Goal: Find specific page/section: Find specific page/section

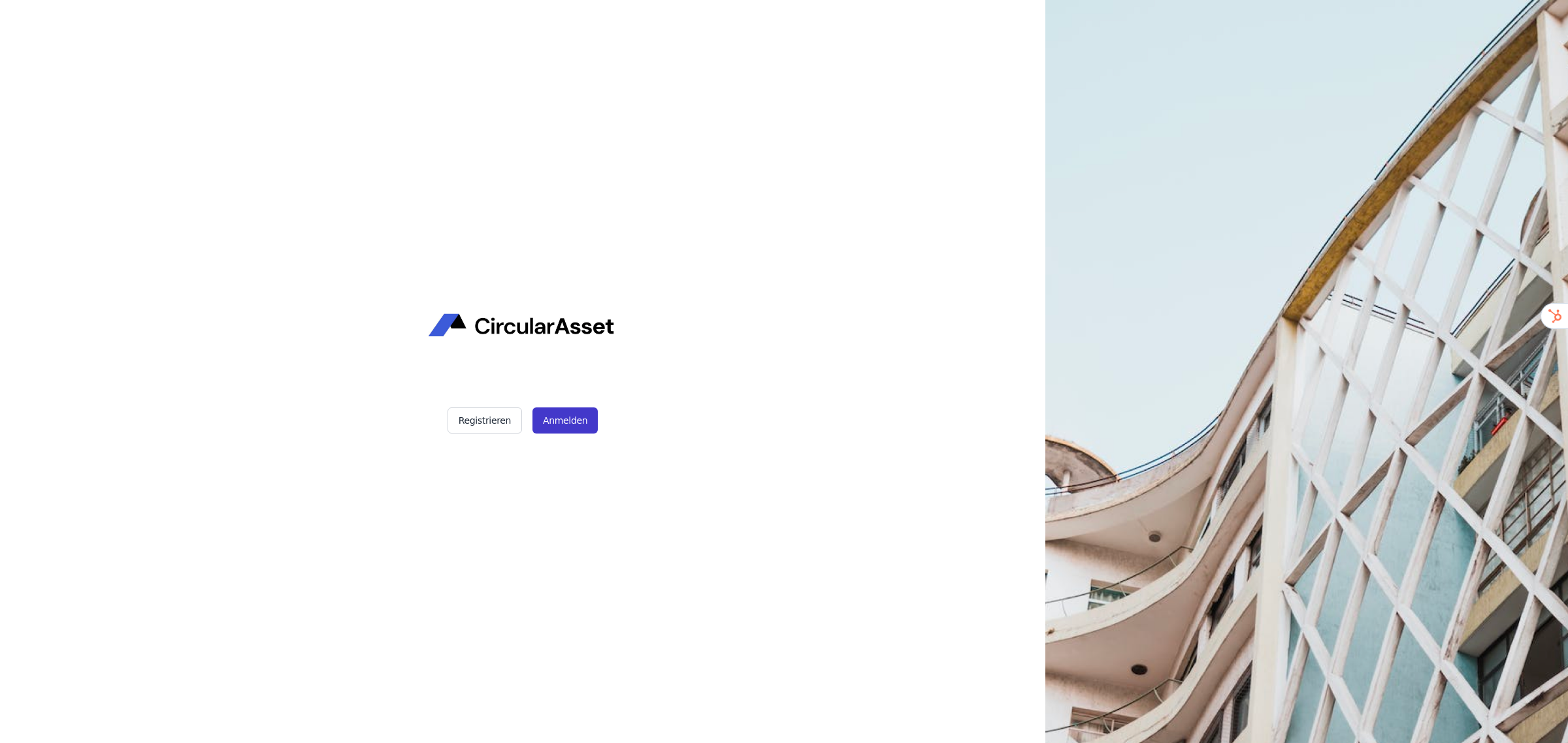
click at [583, 422] on button "Anmelden" at bounding box center [564, 420] width 65 height 26
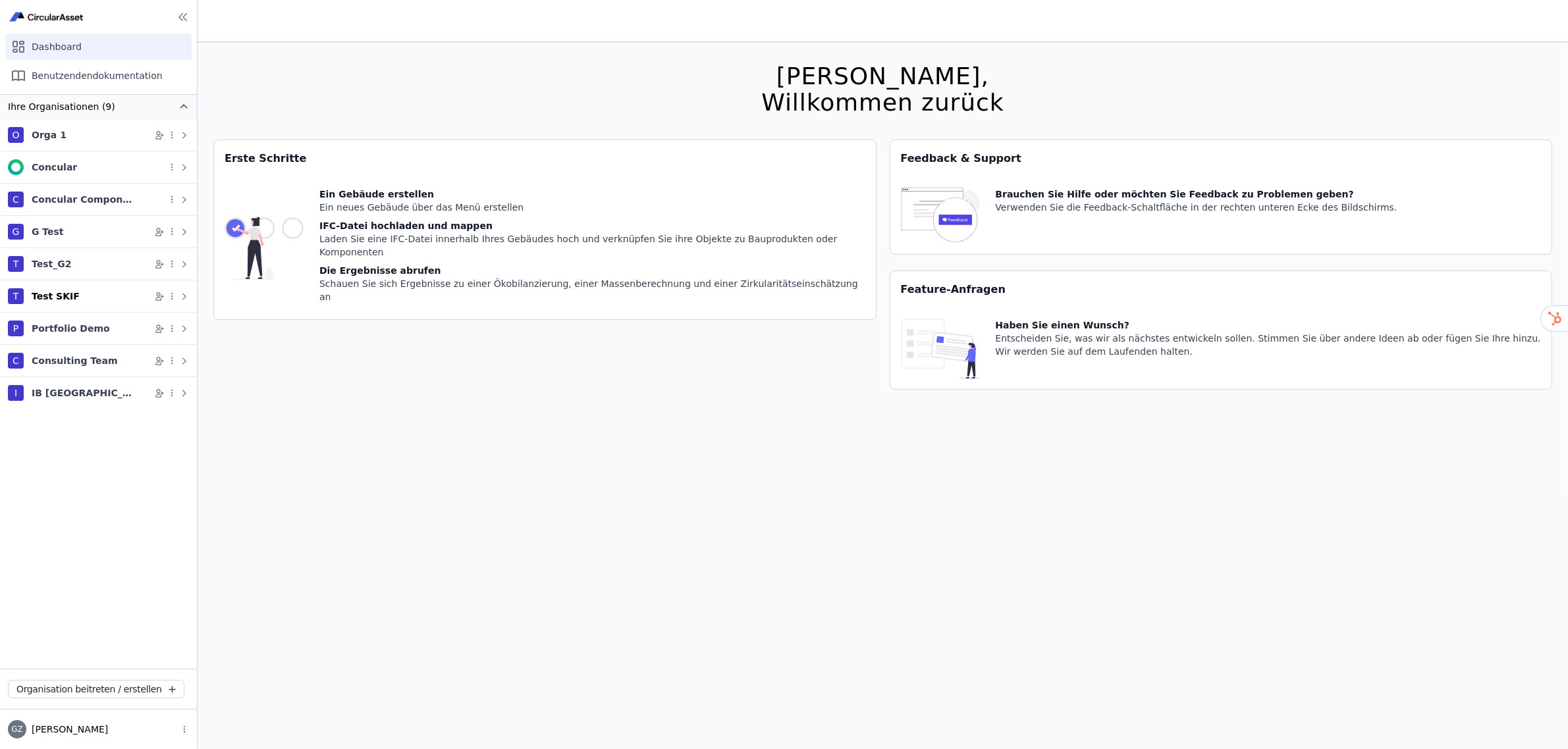
click at [59, 293] on div "Test SKIF" at bounding box center [56, 296] width 48 height 13
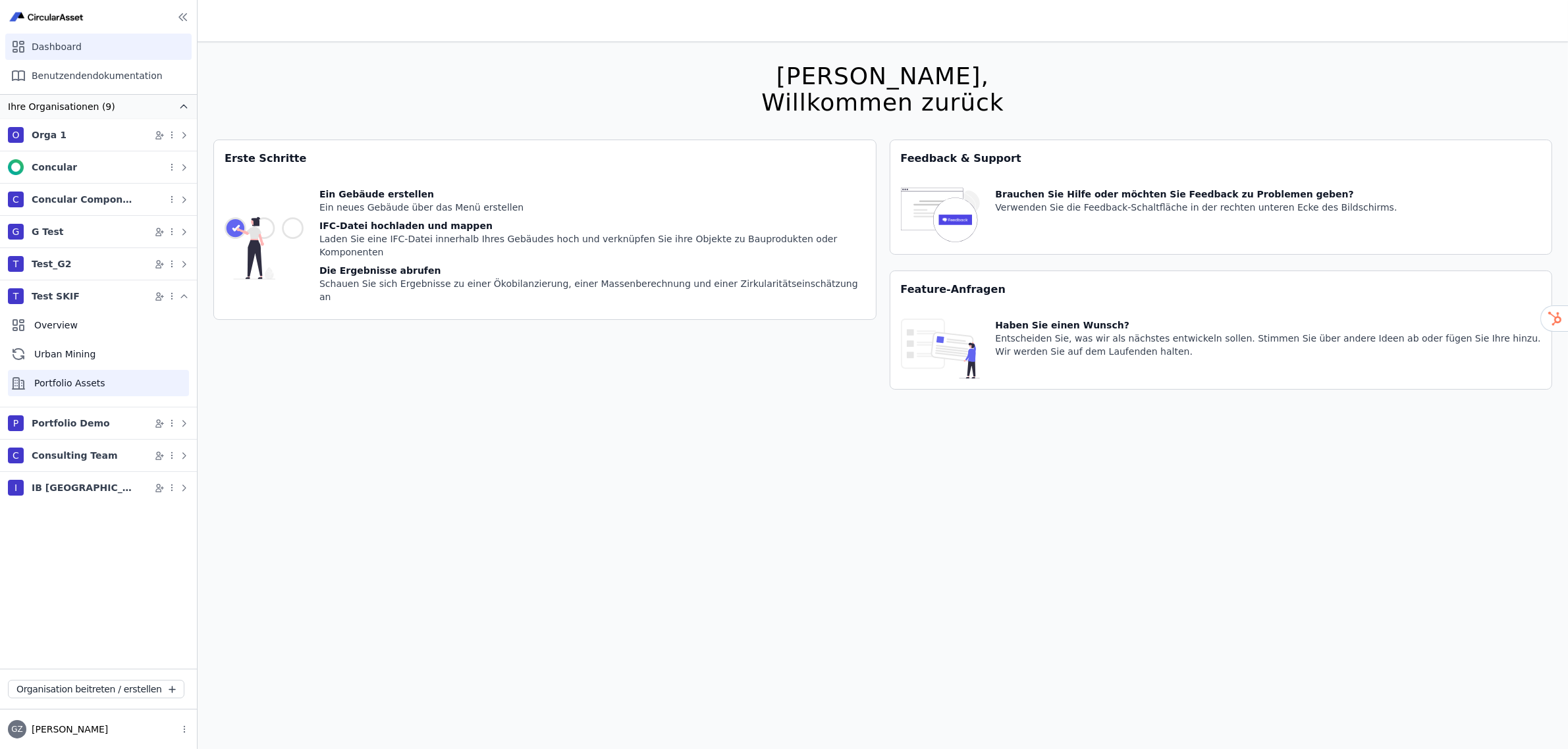
click at [65, 377] on div "Portfolio Assets" at bounding box center [99, 383] width 181 height 26
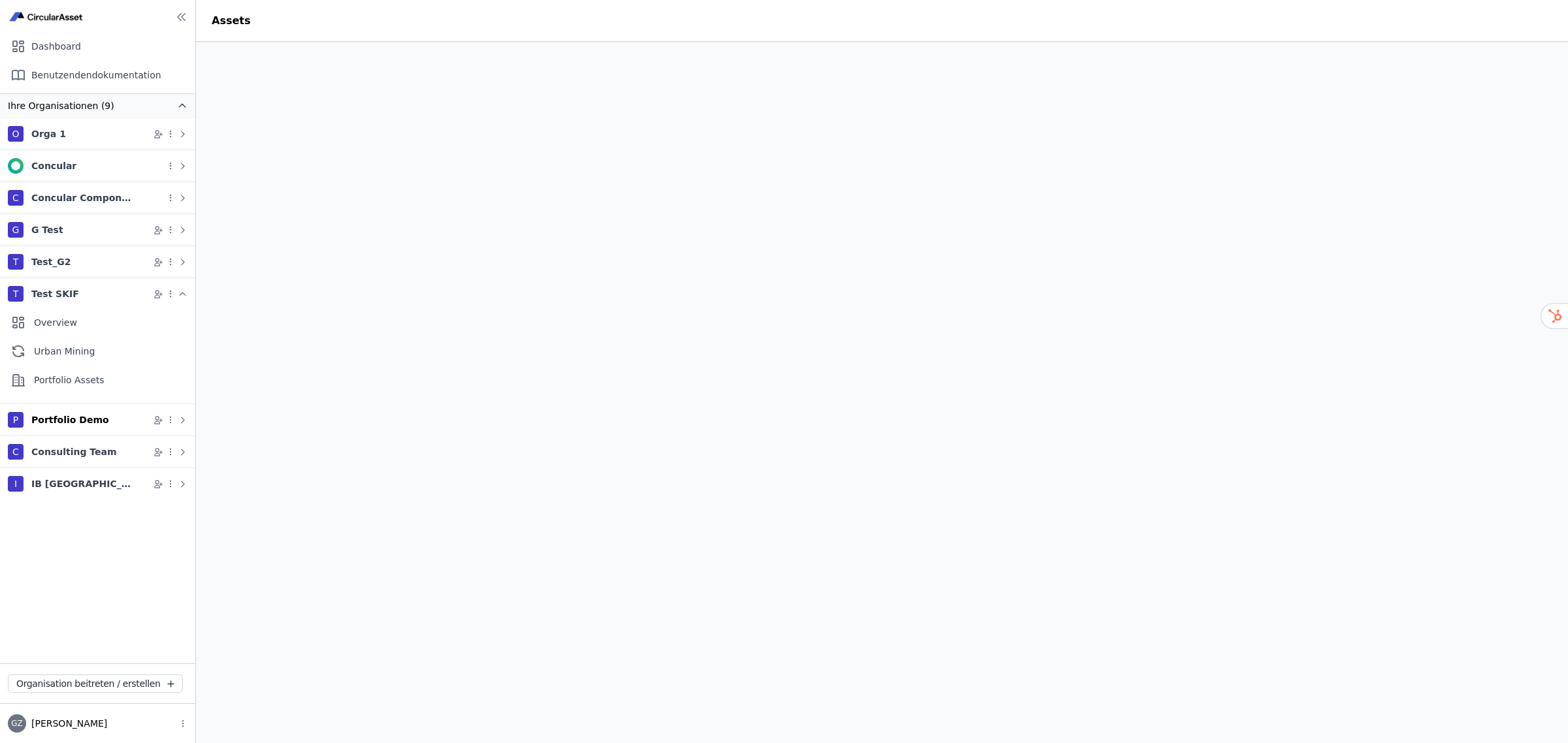
click at [74, 420] on div "Portfolio Demo" at bounding box center [69, 419] width 77 height 13
click at [48, 263] on div "Test_G2" at bounding box center [51, 261] width 39 height 13
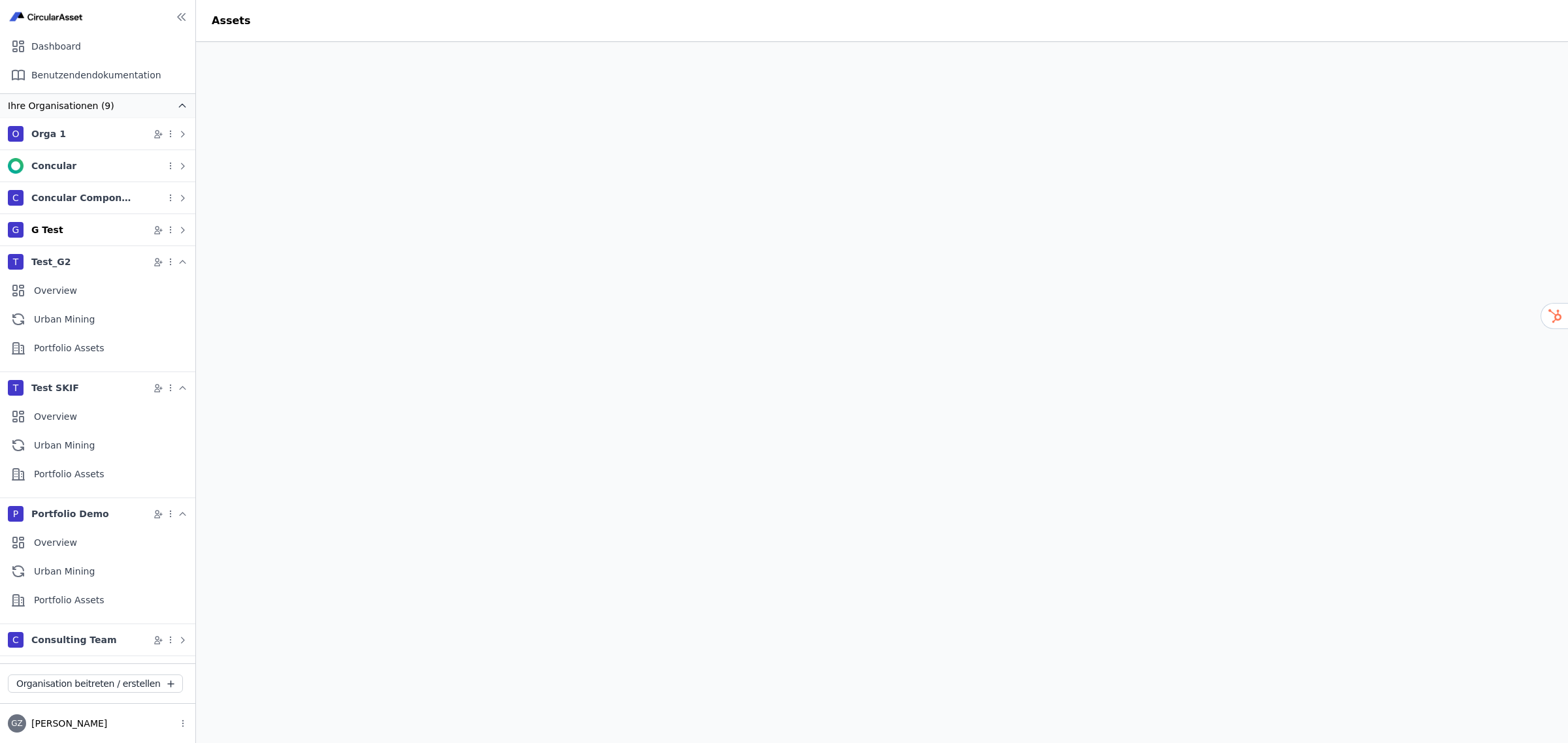
click at [55, 228] on div "G Test" at bounding box center [47, 229] width 32 height 13
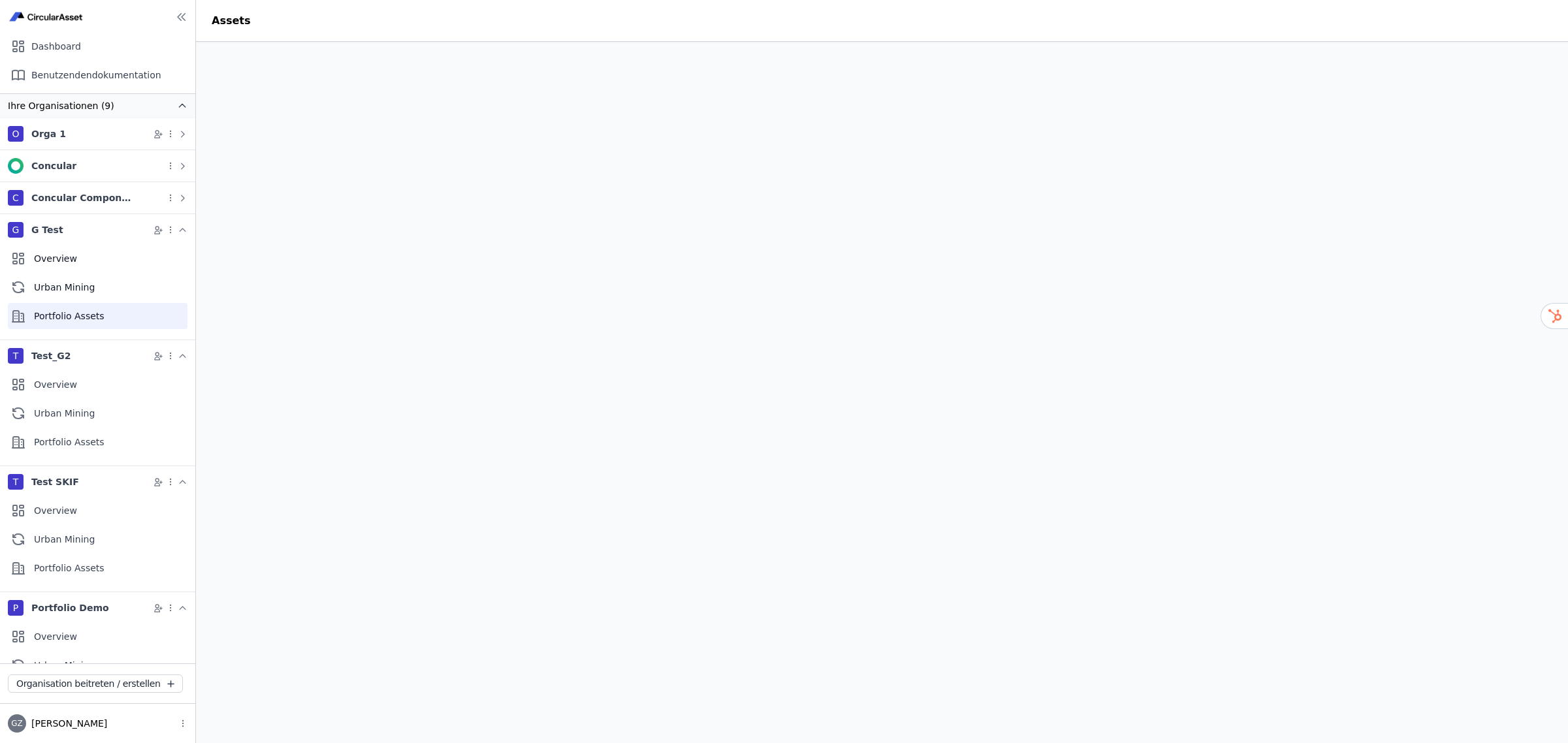
click at [79, 318] on div "Portfolio Assets" at bounding box center [98, 316] width 180 height 26
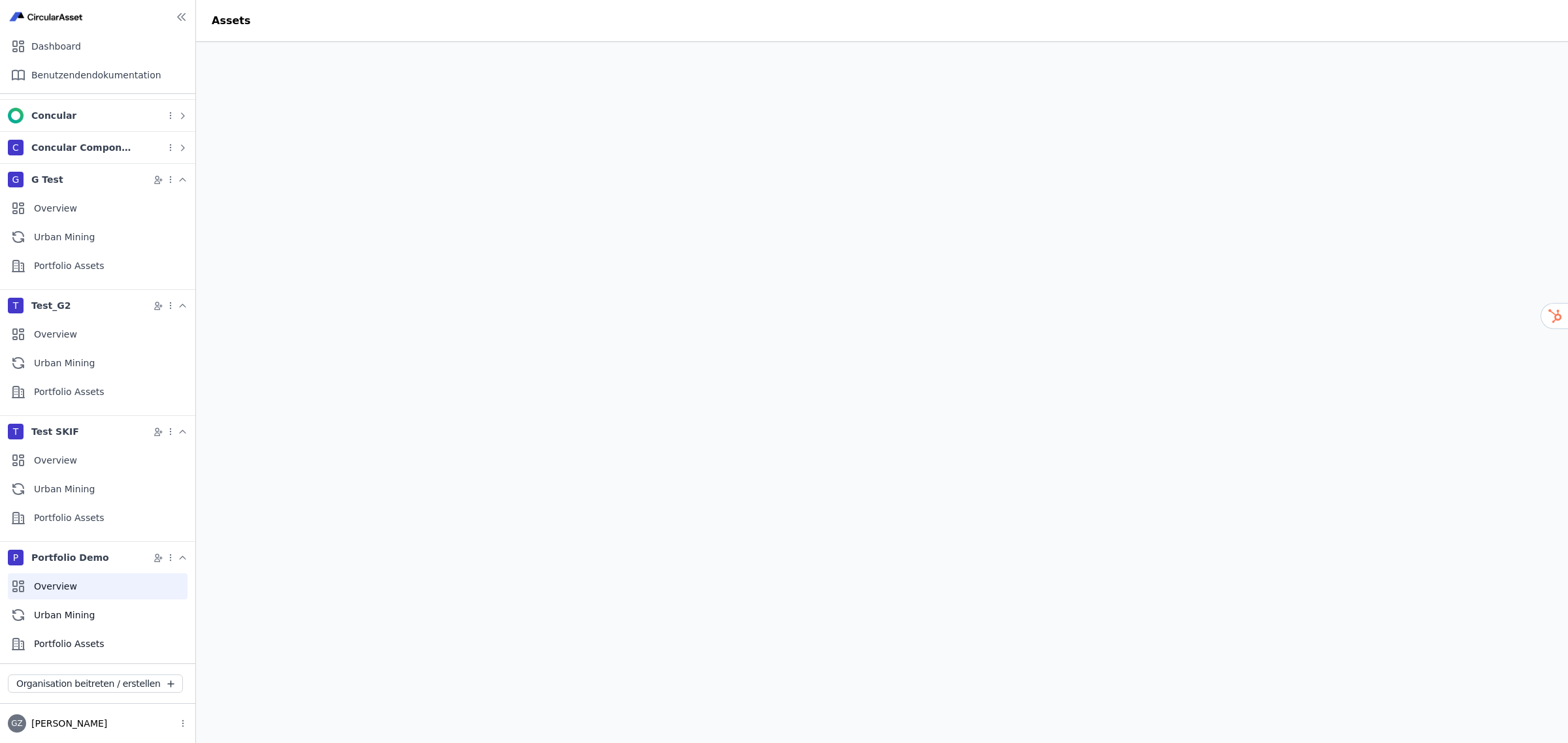
scroll to position [124, 0]
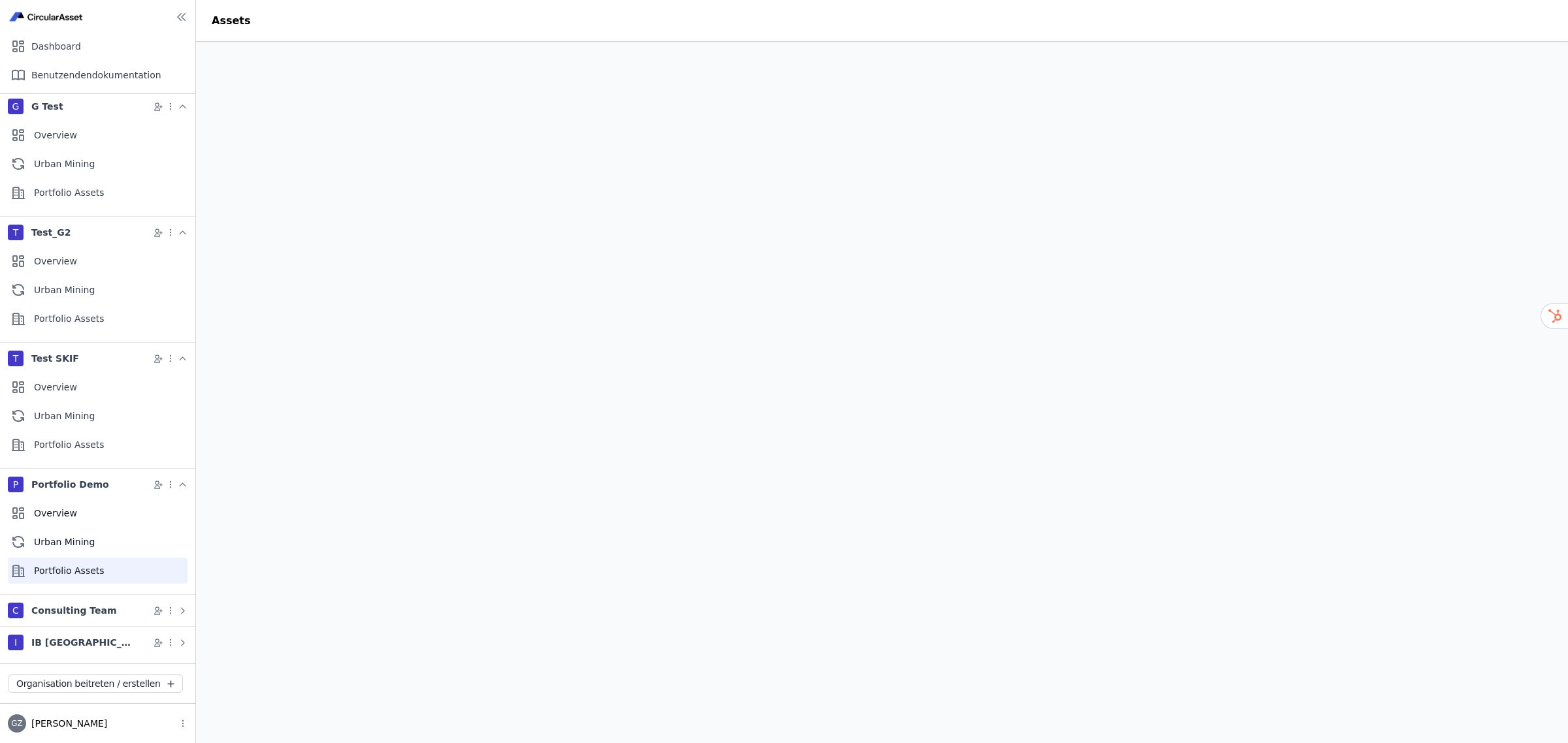
click at [73, 566] on div "Portfolio Assets" at bounding box center [98, 571] width 180 height 26
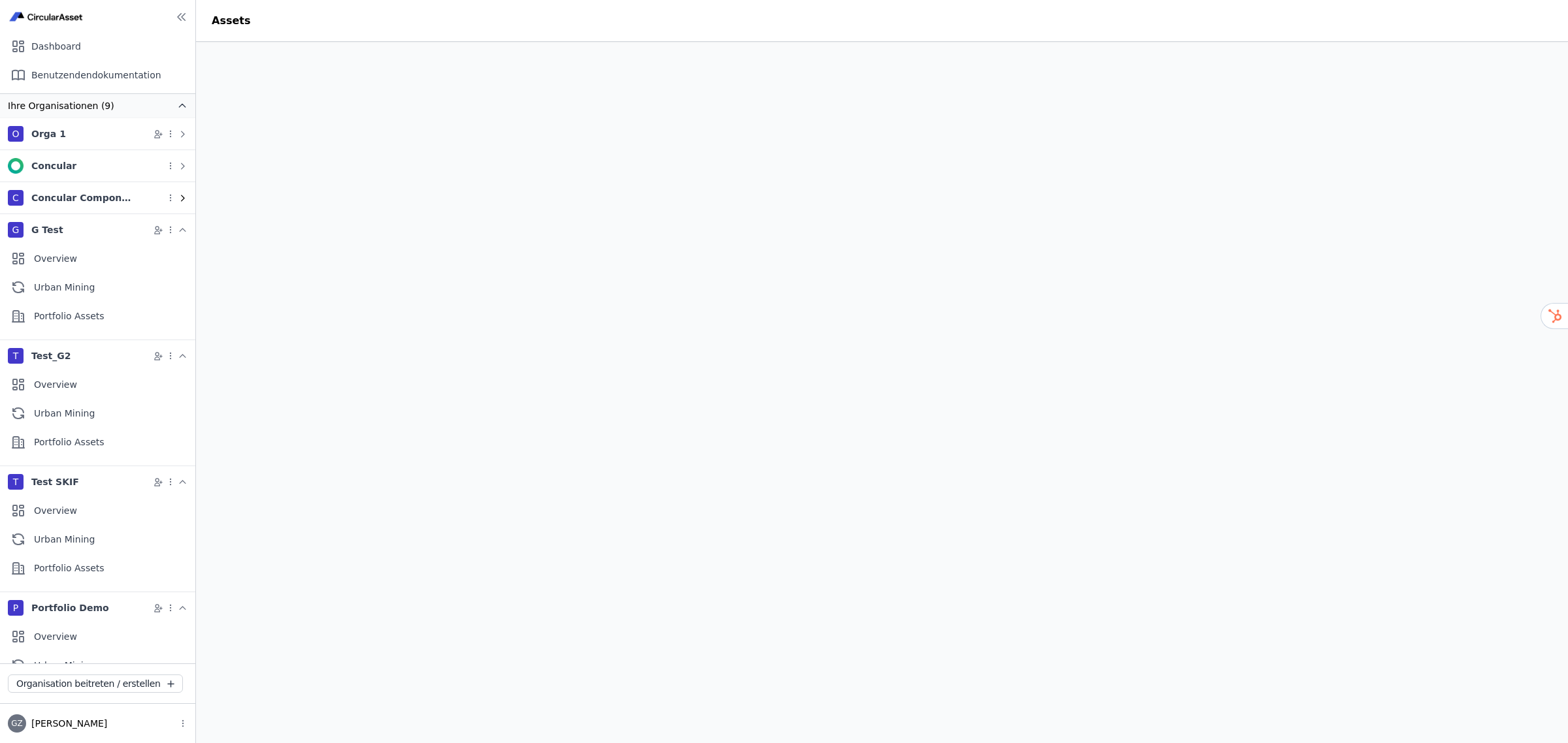
click at [178, 196] on icon at bounding box center [182, 198] width 10 height 10
click at [178, 164] on icon at bounding box center [182, 166] width 10 height 10
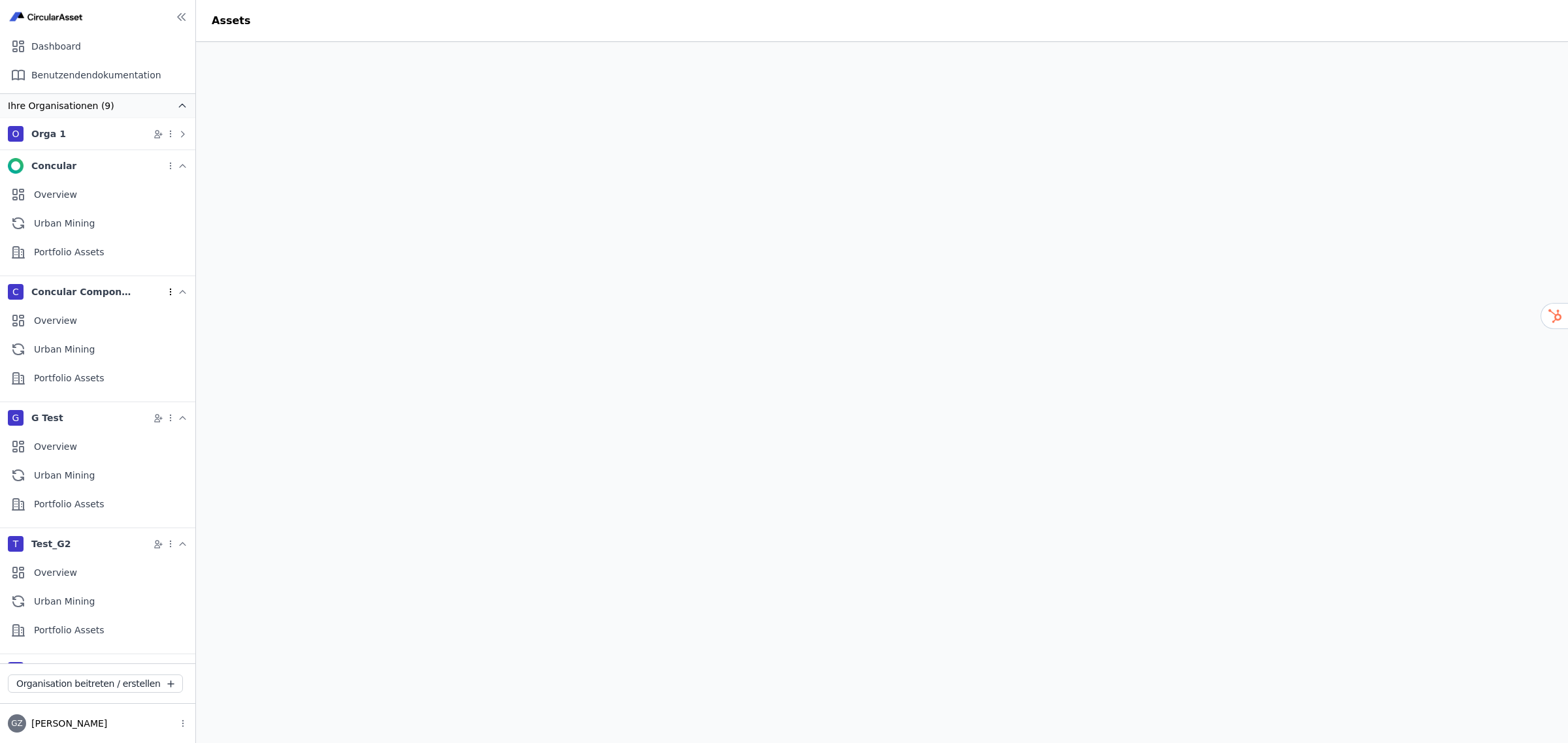
click at [166, 292] on icon at bounding box center [171, 292] width 9 height 9
click at [371, 17] on header "Assets" at bounding box center [881, 20] width 1372 height 42
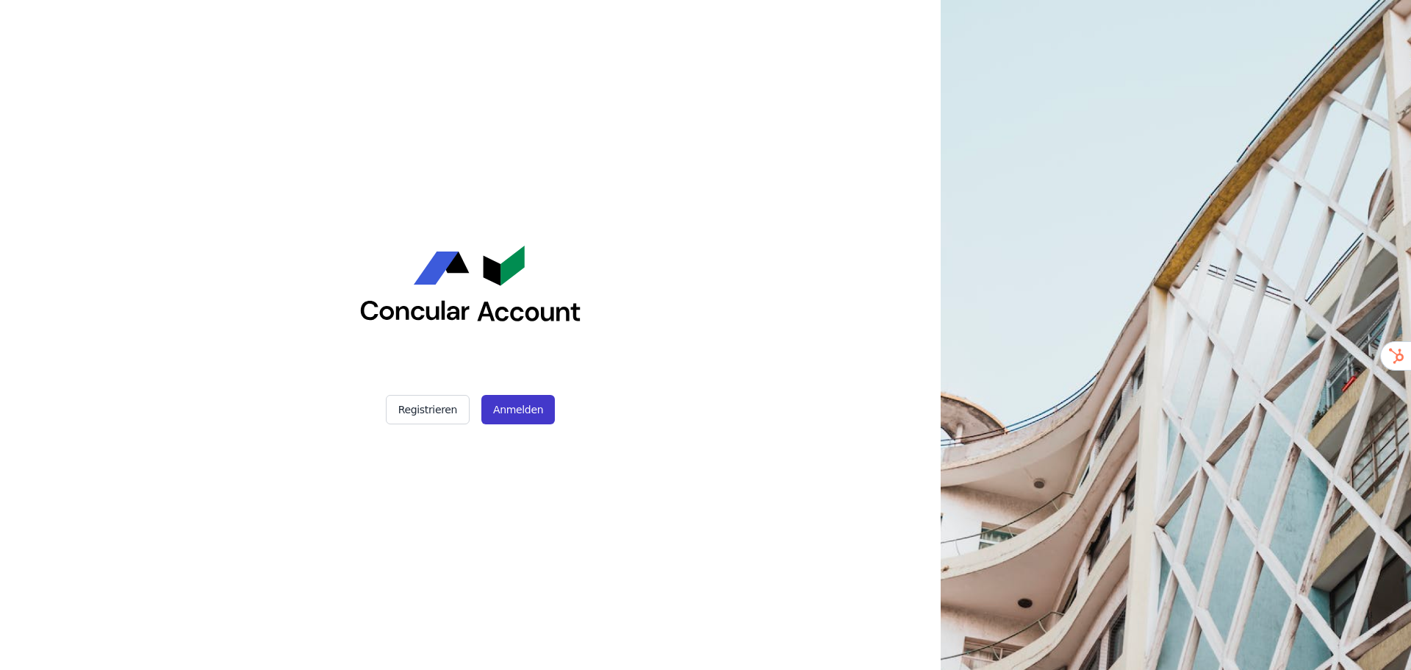
click at [520, 404] on button "Anmelden" at bounding box center [517, 409] width 73 height 29
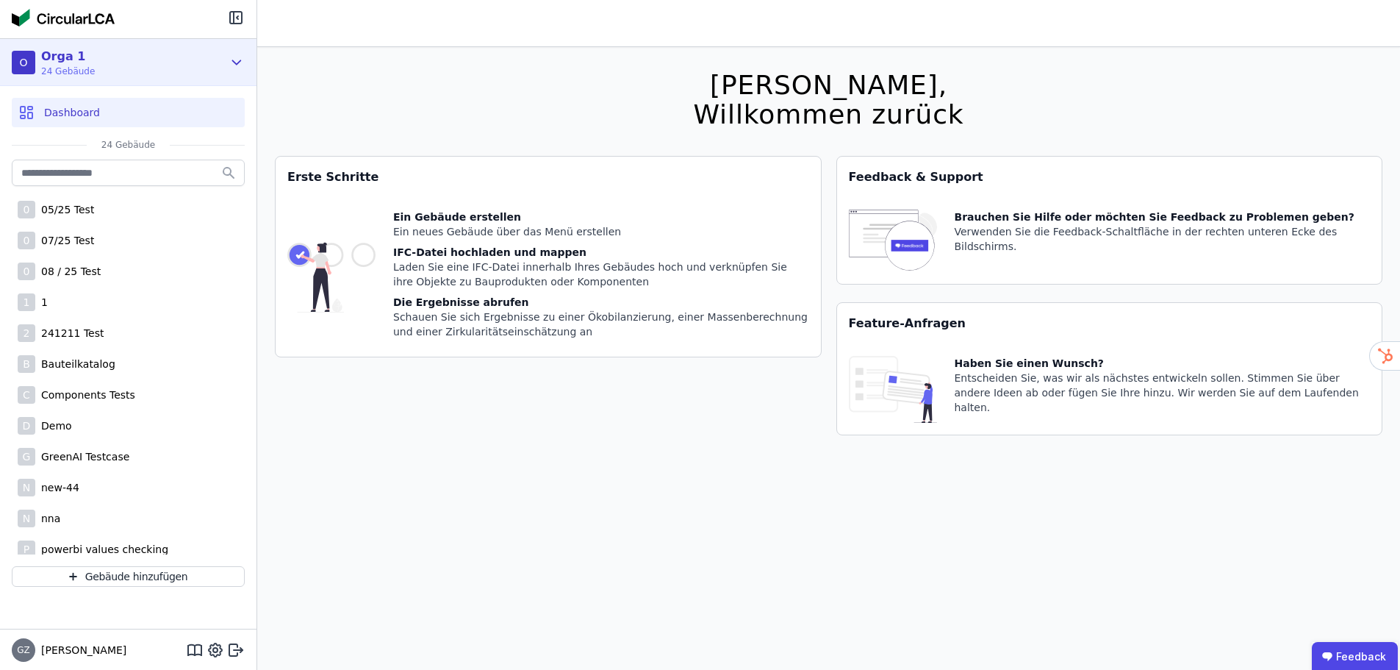
click at [240, 65] on icon at bounding box center [237, 63] width 16 height 18
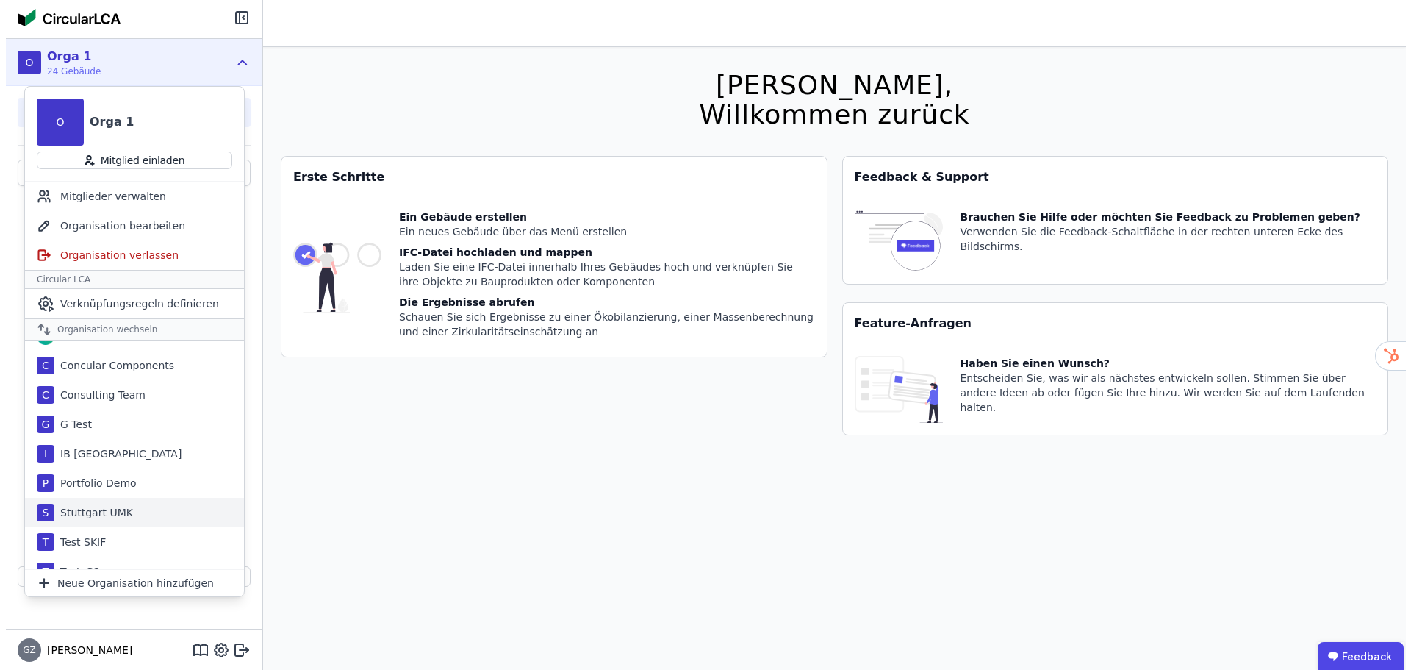
scroll to position [36, 0]
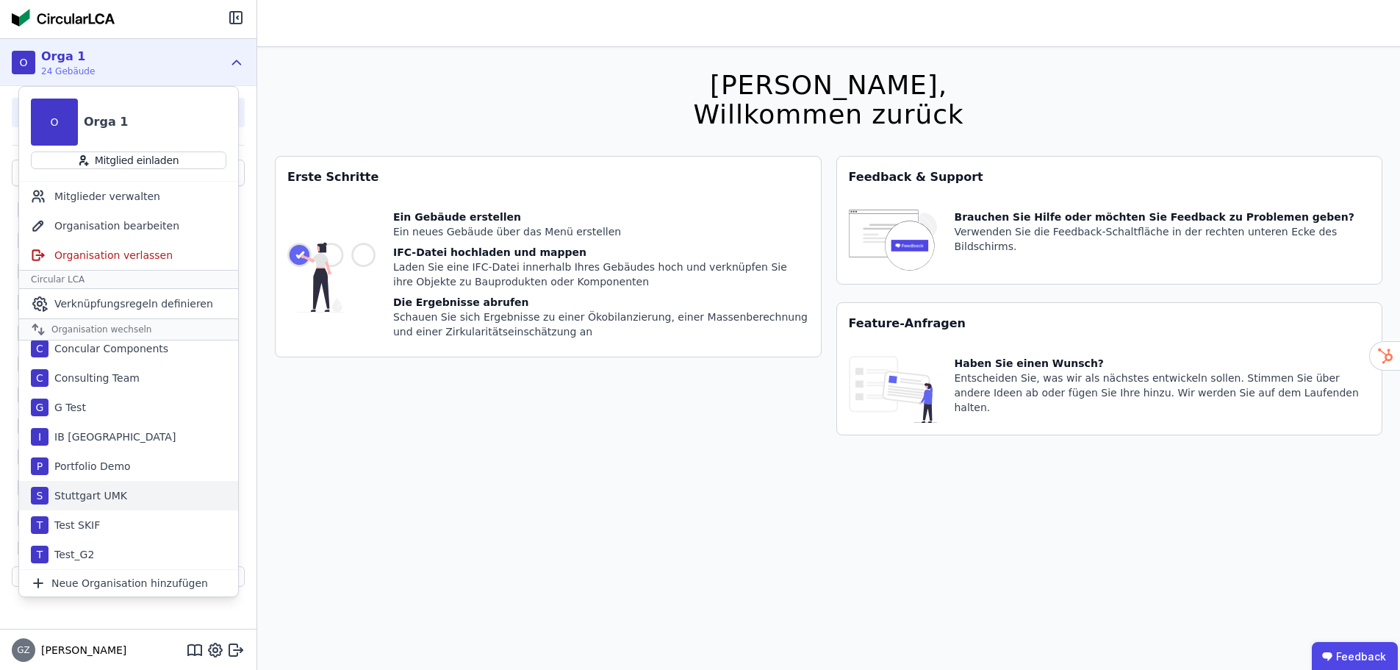
click at [98, 489] on div "Stuttgart UMK" at bounding box center [88, 495] width 79 height 15
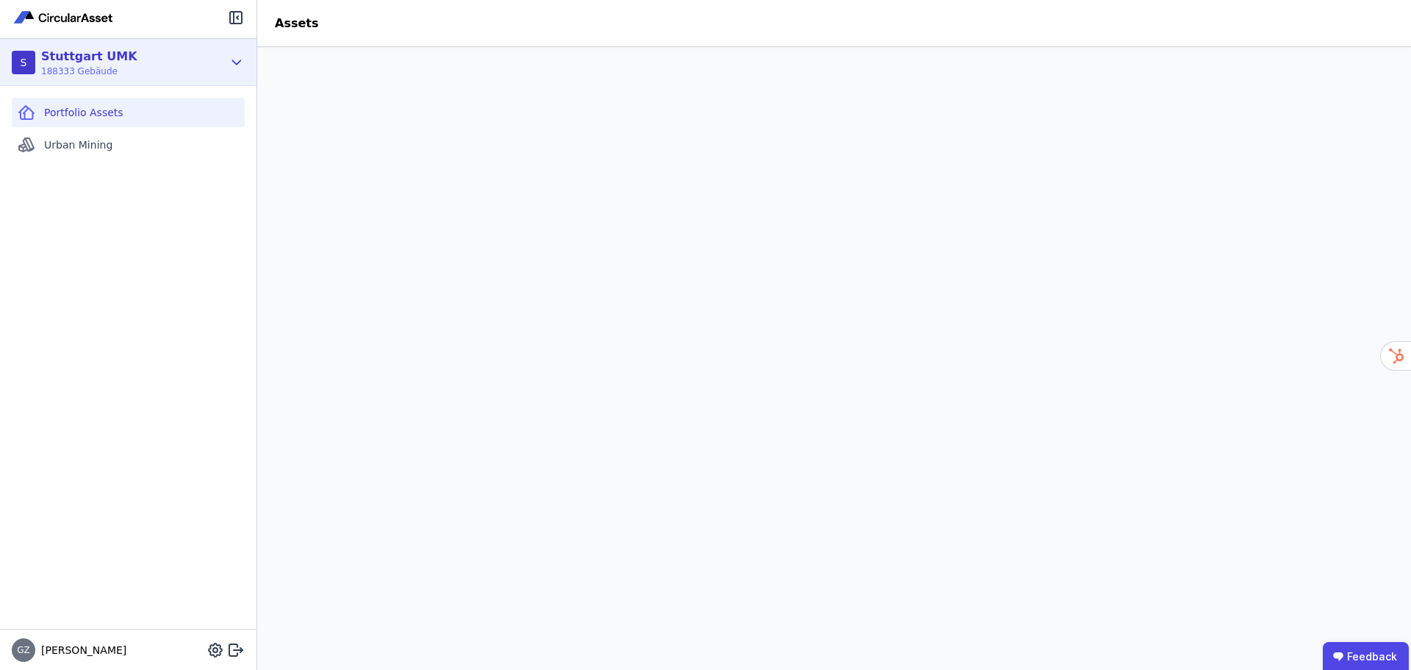
click at [240, 64] on icon at bounding box center [237, 63] width 16 height 18
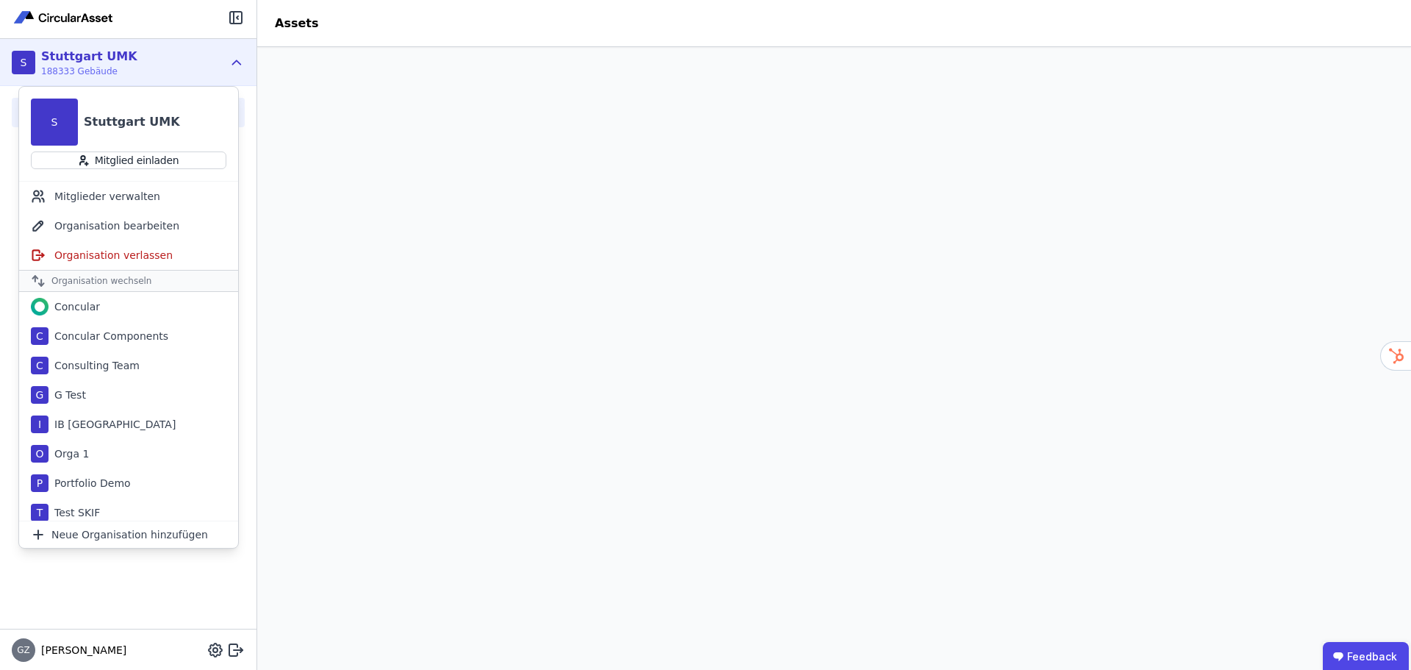
click at [240, 64] on icon at bounding box center [237, 62] width 8 height 4
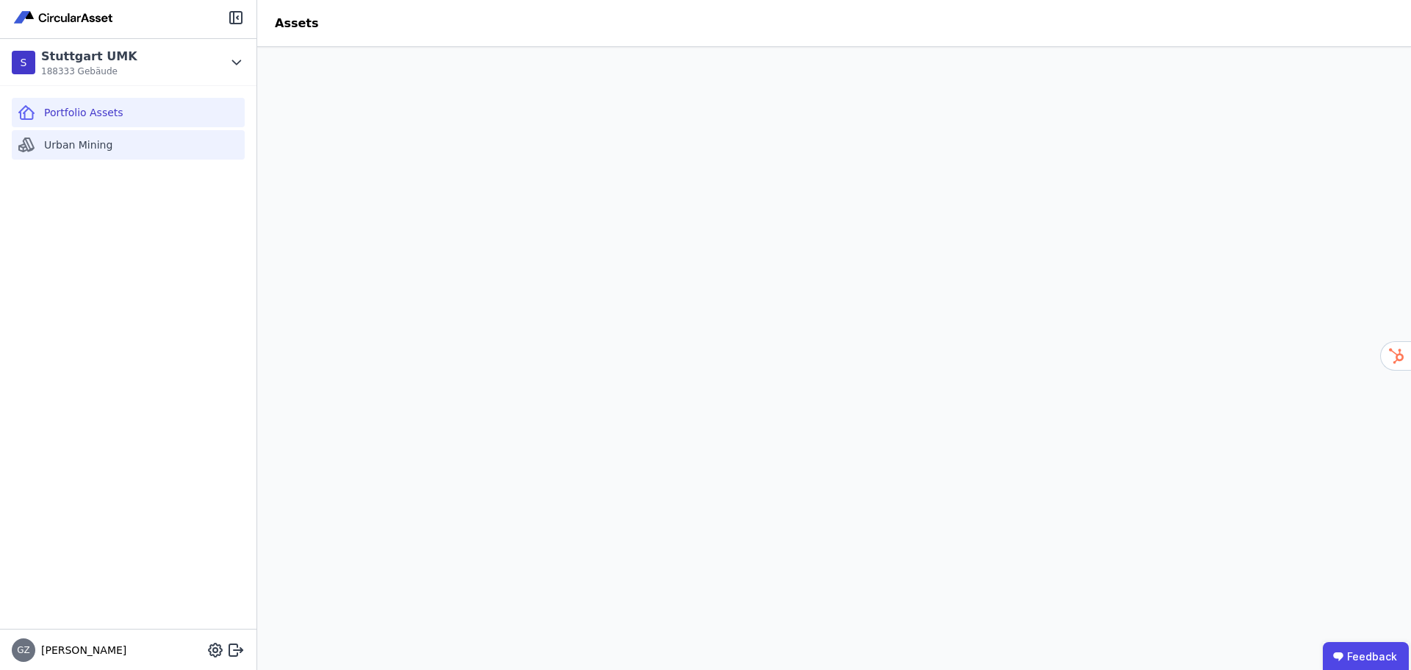
click at [79, 143] on span "Urban Mining" at bounding box center [78, 144] width 68 height 15
click at [74, 107] on span "Portfolio Assets" at bounding box center [83, 112] width 79 height 15
